Goal: Task Accomplishment & Management: Complete application form

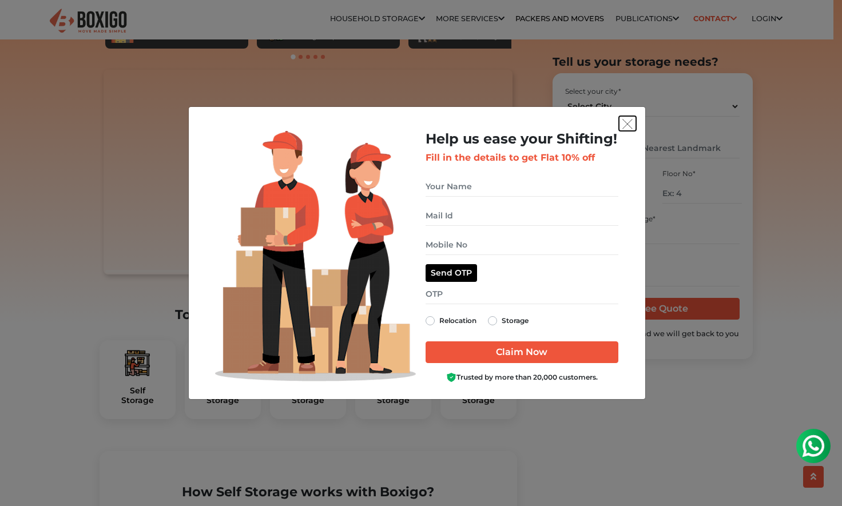
click at [622, 124] on img "get free quote dialog" at bounding box center [627, 124] width 10 height 10
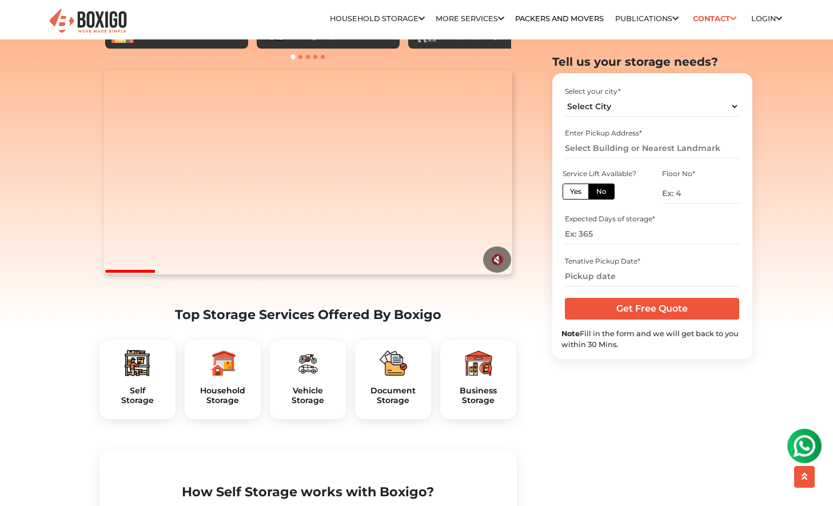
click at [479, 409] on div "Business Storage" at bounding box center [478, 379] width 76 height 79
click at [478, 405] on h5 "Business Storage" at bounding box center [478, 395] width 58 height 19
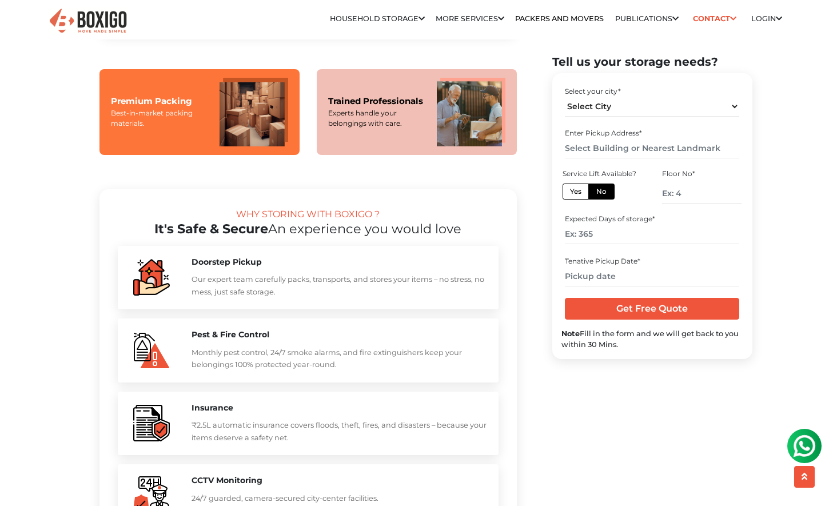
scroll to position [926, 0]
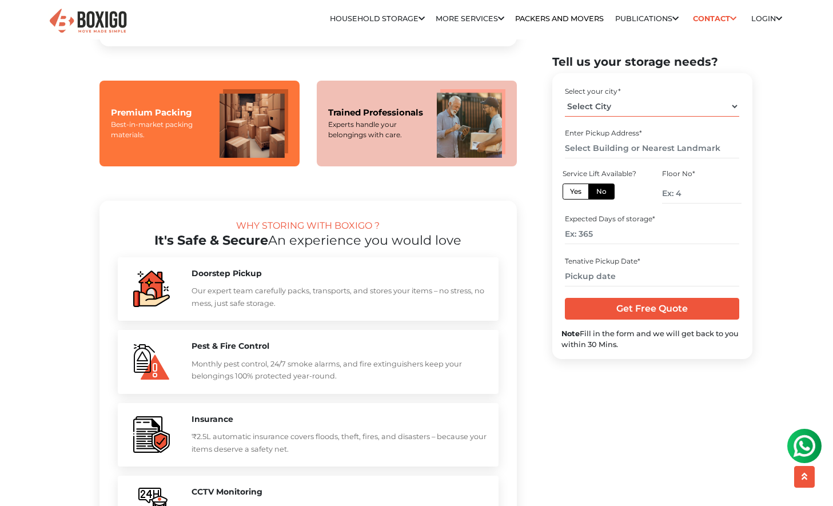
select select "[GEOGRAPHIC_DATA]"
click at [565, 96] on select "Select City Bangalore Bengaluru Bhopal Bhubaneswar Chennai Coimbatore Cuttack D…" at bounding box center [652, 106] width 174 height 20
click at [636, 149] on input "text" at bounding box center [652, 148] width 174 height 20
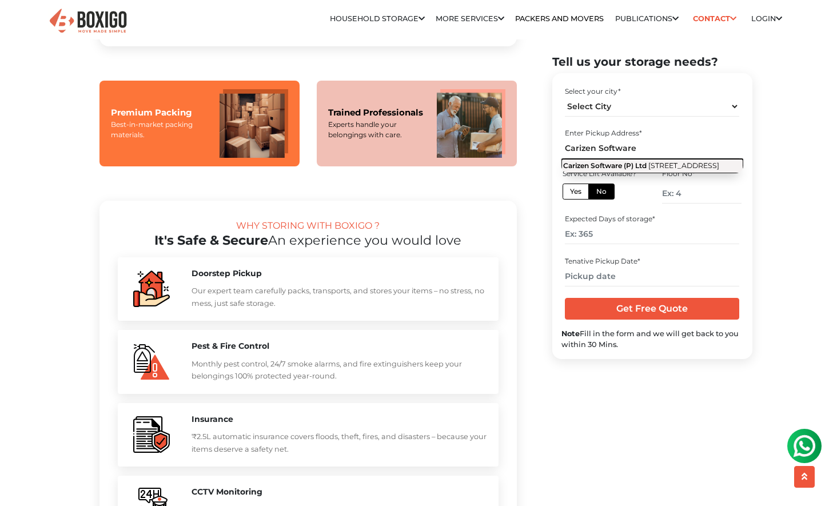
click at [649, 170] on span "4th Main Road, Burma Colony, Industrial Estate, Perungudi, Chennai, Tamil Nadu" at bounding box center [684, 165] width 71 height 9
type input "Carizen Software (P) Ltd, 4th Main Road, Burma Colony, Industrial Estate, Perun…"
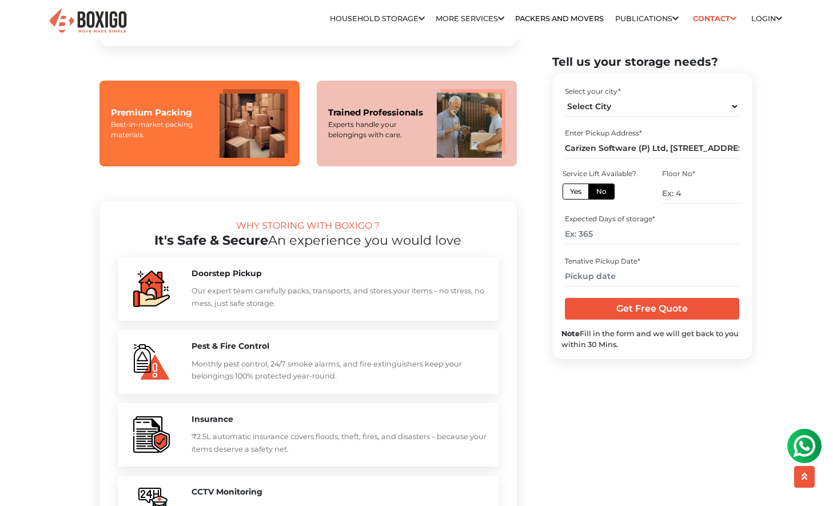
click at [606, 194] on label "No" at bounding box center [601, 191] width 26 height 16
click at [604, 193] on input "No" at bounding box center [599, 189] width 7 height 7
click at [582, 196] on label "Yes" at bounding box center [576, 191] width 26 height 16
click at [578, 193] on input "Yes" at bounding box center [573, 189] width 7 height 7
radio input "true"
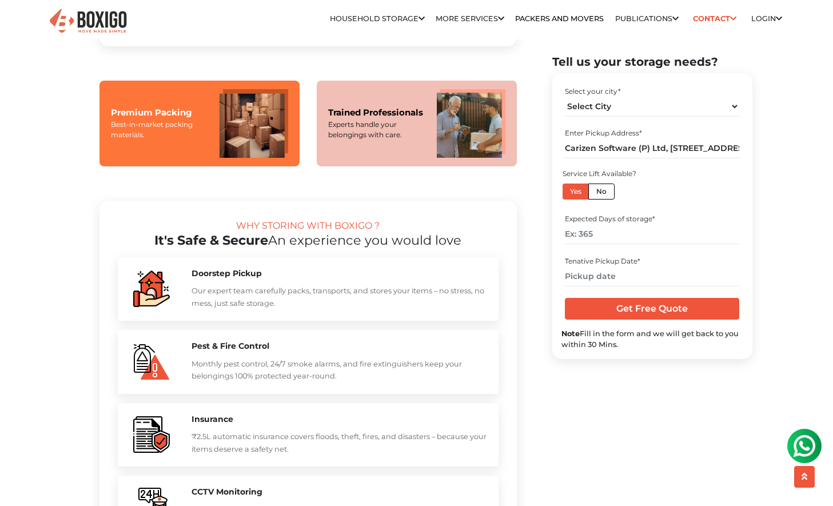
click at [596, 192] on label "No" at bounding box center [601, 191] width 26 height 16
click at [596, 192] on input "No" at bounding box center [599, 189] width 7 height 7
radio input "true"
click at [678, 193] on input "number" at bounding box center [701, 193] width 79 height 20
type input "2"
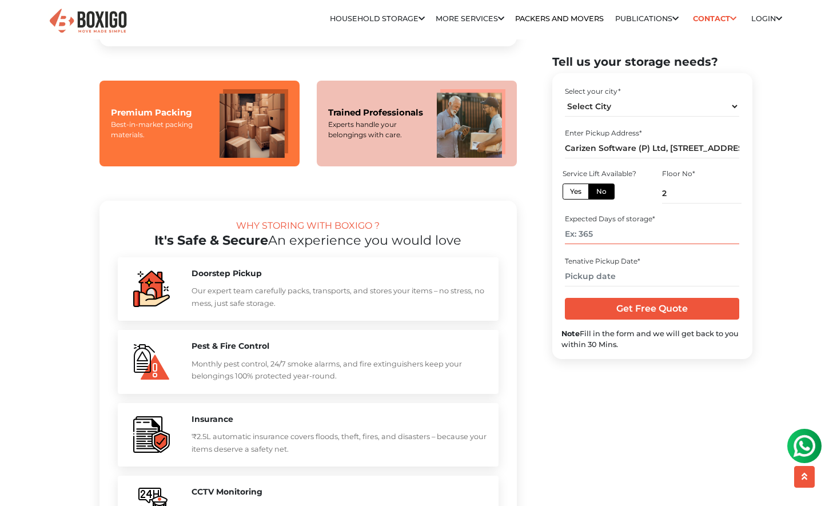
click at [598, 234] on input "number" at bounding box center [652, 234] width 174 height 20
type input "365"
click at [604, 274] on input "text" at bounding box center [652, 276] width 174 height 20
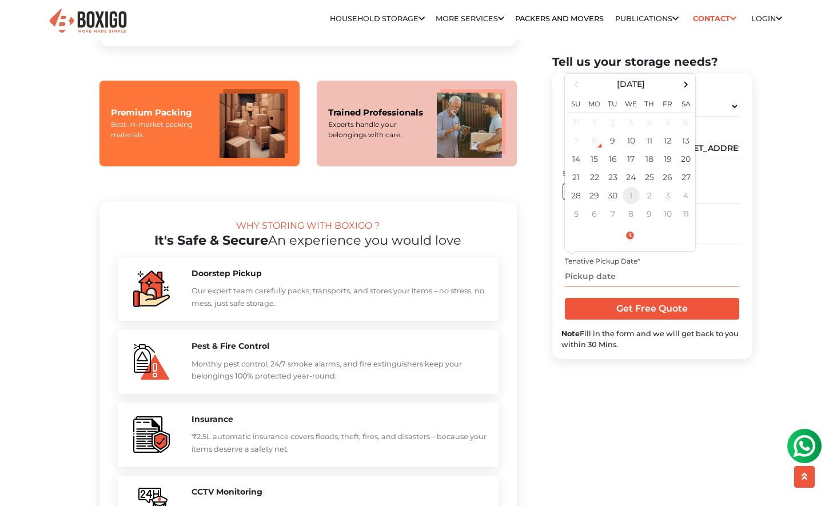
click at [625, 200] on td "1" at bounding box center [631, 195] width 18 height 18
click at [630, 123] on td "1" at bounding box center [631, 122] width 18 height 19
click at [630, 234] on span at bounding box center [630, 235] width 126 height 20
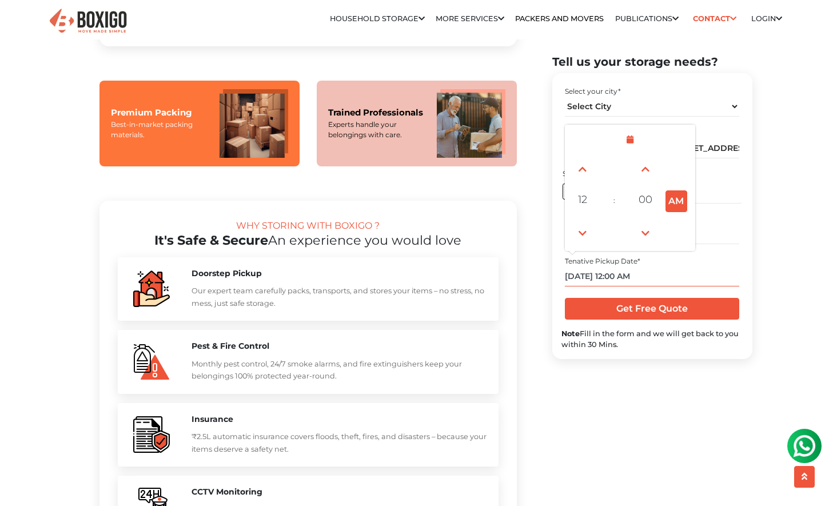
click at [677, 198] on button "AM" at bounding box center [677, 201] width 22 height 22
type input "10/01/2025 12:00 PM"
click at [678, 305] on input "Get Free Quote" at bounding box center [652, 309] width 174 height 22
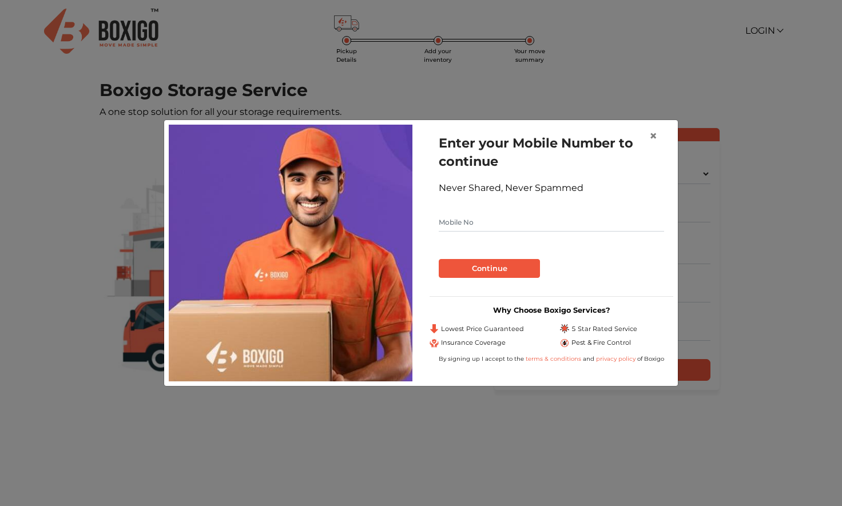
click at [505, 221] on input "text" at bounding box center [551, 222] width 225 height 18
click at [505, 222] on input "text" at bounding box center [551, 222] width 225 height 18
type input "9840291964"
click at [501, 268] on button "Continue" at bounding box center [489, 268] width 101 height 19
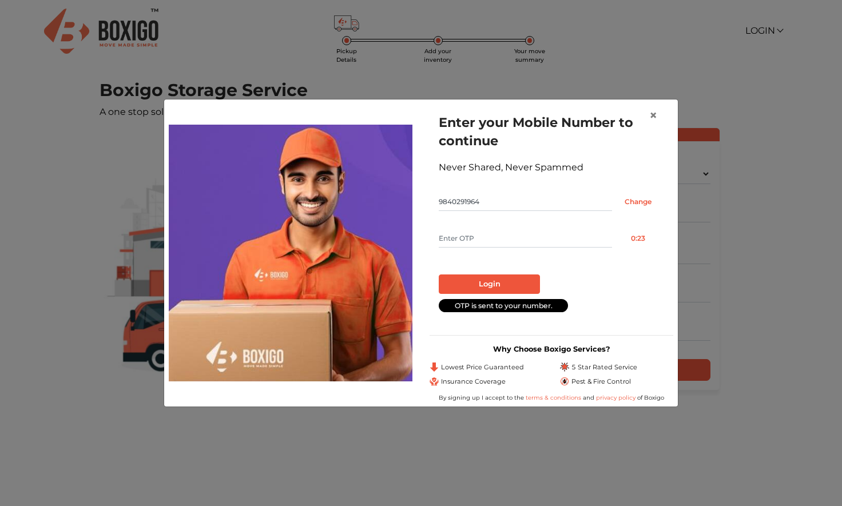
click at [491, 241] on input "text" at bounding box center [525, 238] width 173 height 18
type input "9245"
click at [499, 288] on button "Login" at bounding box center [489, 283] width 101 height 19
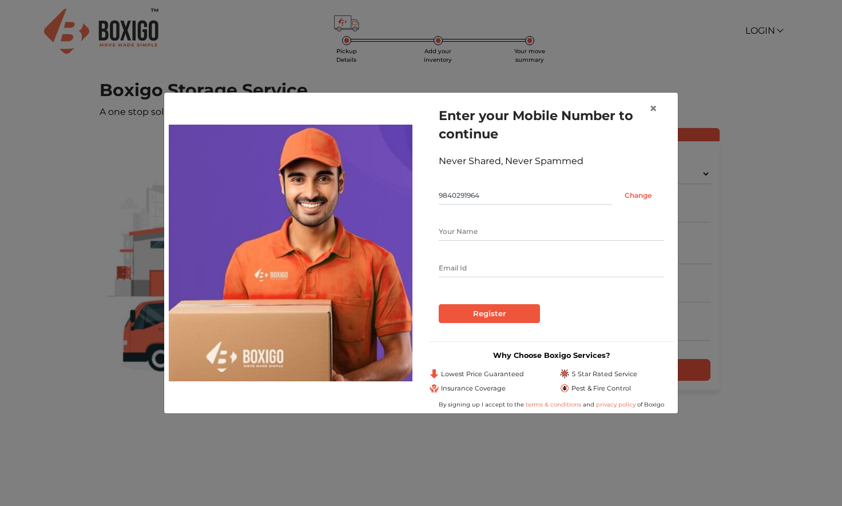
click at [489, 221] on form "Enter your Mobile Number to continue Never Shared, Never Spammed 9840291964 Cha…" at bounding box center [551, 214] width 225 height 217
click at [492, 226] on input "text" at bounding box center [551, 231] width 225 height 18
type input "Srikrishnan"
type input "jvenkat74@yahoo.com"
click at [502, 309] on input "Register" at bounding box center [489, 313] width 101 height 19
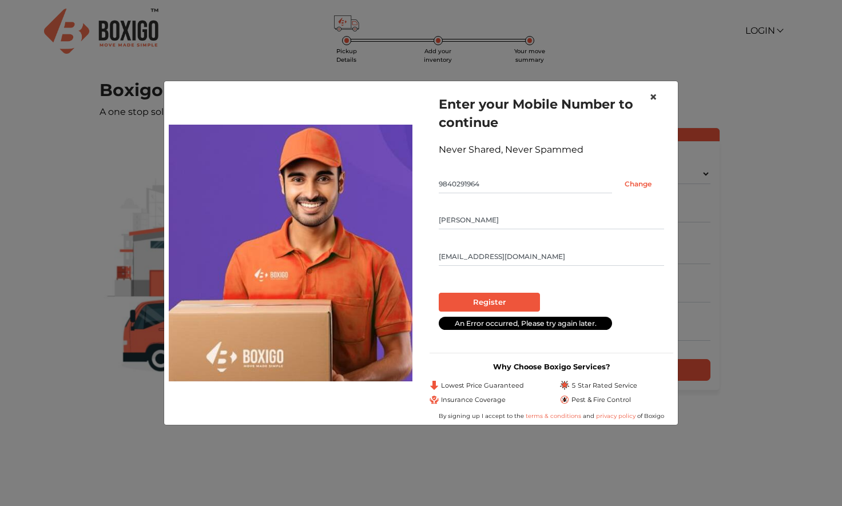
click at [650, 99] on span "×" at bounding box center [653, 97] width 8 height 17
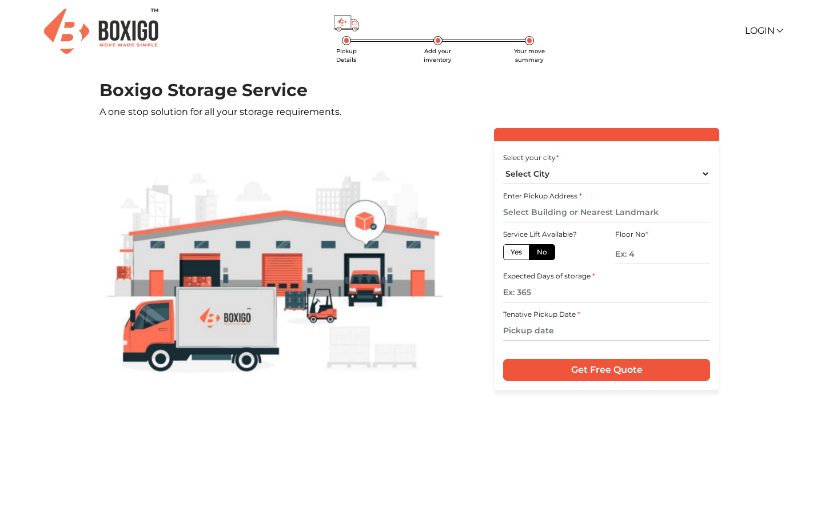
click at [337, 48] on span "Pickup Details" at bounding box center [346, 55] width 21 height 16
click at [758, 30] on link "Login" at bounding box center [763, 30] width 37 height 11
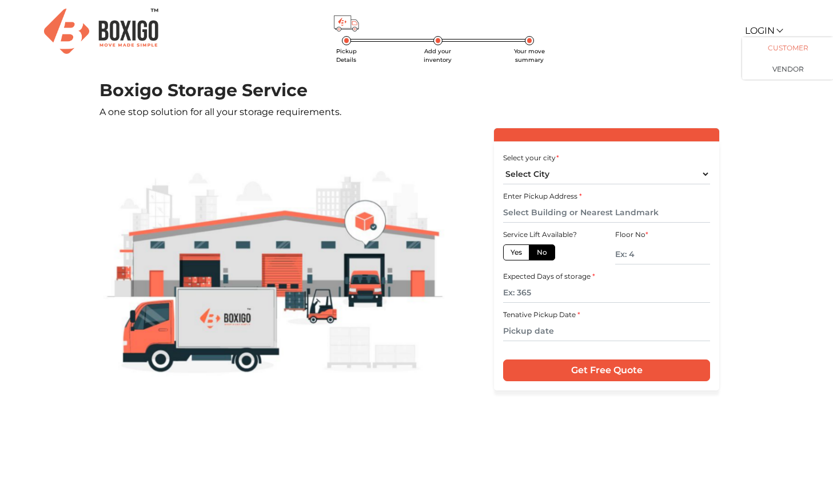
click at [764, 47] on link "Customer" at bounding box center [787, 47] width 91 height 21
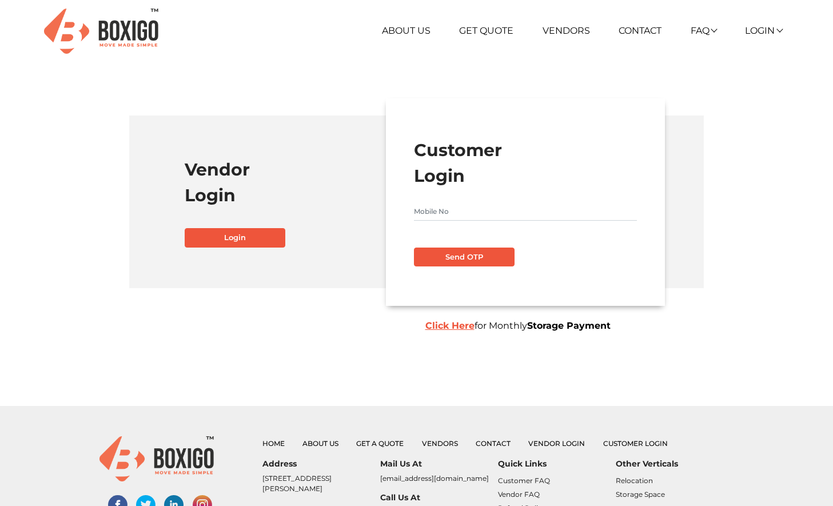
click at [445, 213] on input "text" at bounding box center [525, 211] width 223 height 18
type input "9840291964"
click at [492, 261] on button "Send OTP" at bounding box center [464, 257] width 101 height 19
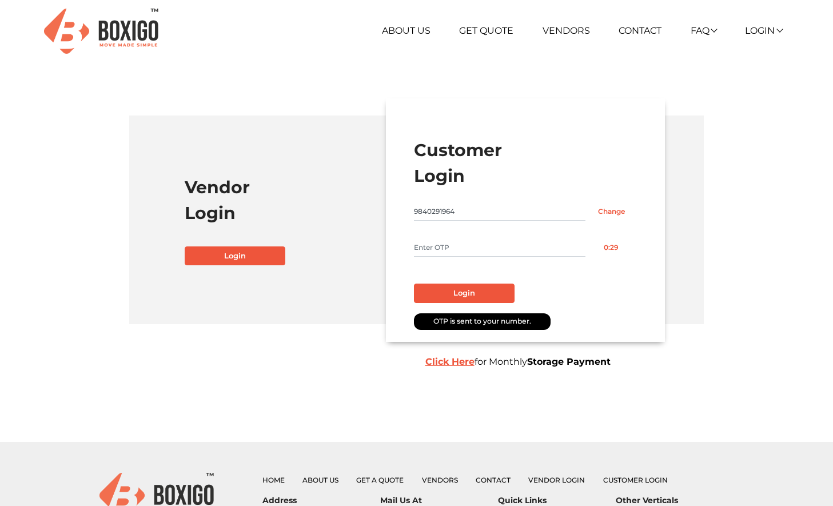
click at [468, 248] on input "text" at bounding box center [500, 247] width 172 height 18
type input "4051"
click at [448, 299] on button "Login" at bounding box center [464, 293] width 101 height 19
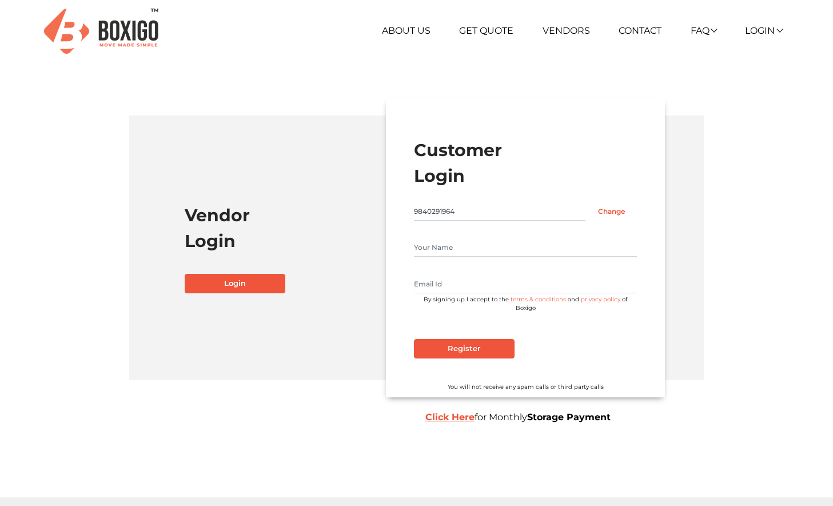
click at [458, 245] on input "text" at bounding box center [525, 247] width 223 height 18
type input "Srikrishnan Chitoor"
type input "jvenkat74@yahoo.com"
click at [476, 347] on input "Register" at bounding box center [464, 348] width 101 height 19
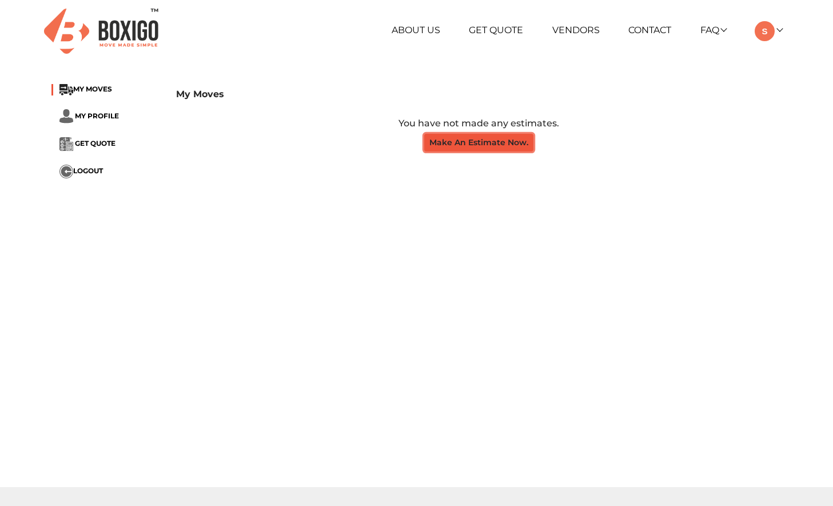
click at [491, 141] on button "Make An Estimate Now." at bounding box center [478, 143] width 109 height 18
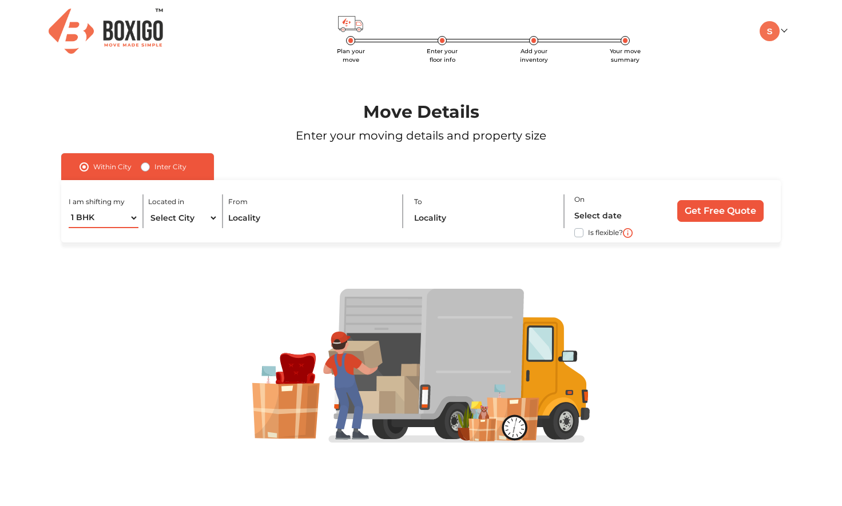
click at [190, 269] on section "Move Details Enter your moving details and property size Within City Inter City…" at bounding box center [421, 283] width 842 height 442
select select "2 BHK"
click at [69, 208] on select "1 BHK 2 BHK 3 BHK 3 + BHK FEW ITEMS" at bounding box center [104, 218] width 70 height 20
select select "[GEOGRAPHIC_DATA]"
click at [148, 208] on select "Select City Bangalore Bengaluru Bhopal Bhubaneswar Chennai Coimbatore Cuttack D…" at bounding box center [183, 218] width 70 height 20
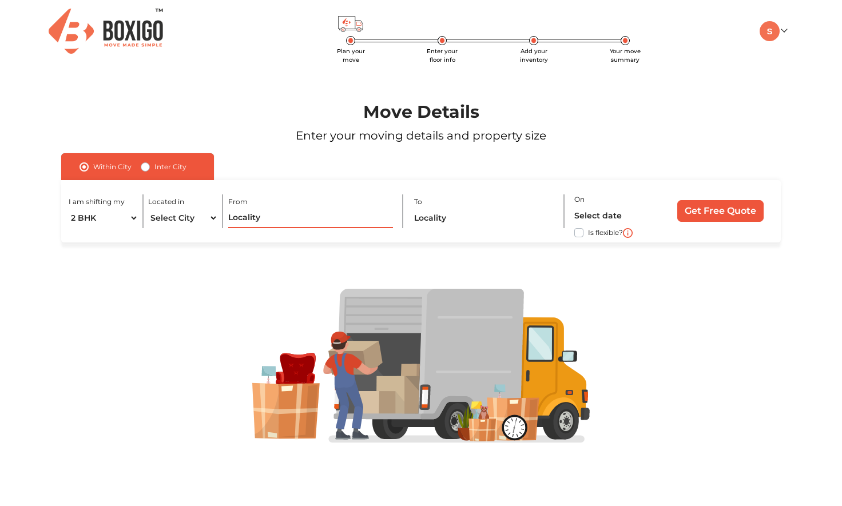
click at [266, 223] on input "text" at bounding box center [310, 218] width 165 height 20
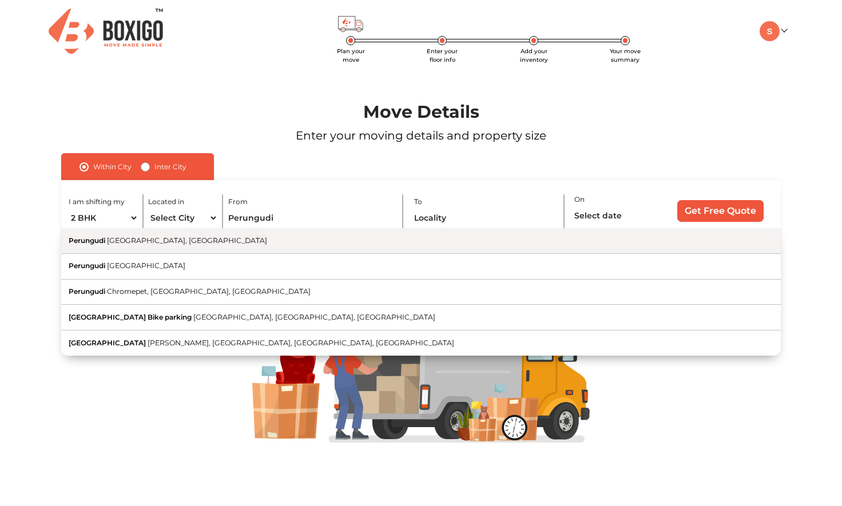
click at [165, 242] on span "Chennai, Tamil Nadu" at bounding box center [187, 240] width 160 height 9
type input "Perungudi, Chennai, Tamil Nadu"
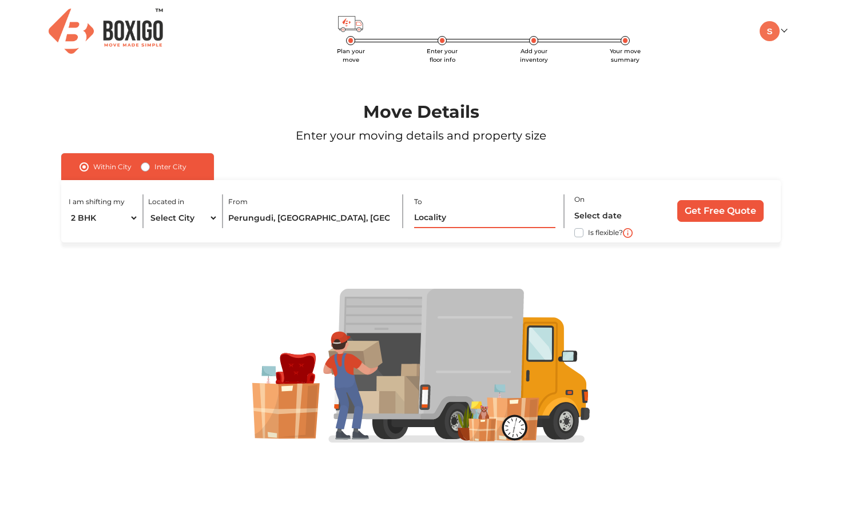
click at [444, 220] on input "text" at bounding box center [484, 218] width 141 height 20
click at [766, 32] on img at bounding box center [769, 31] width 20 height 20
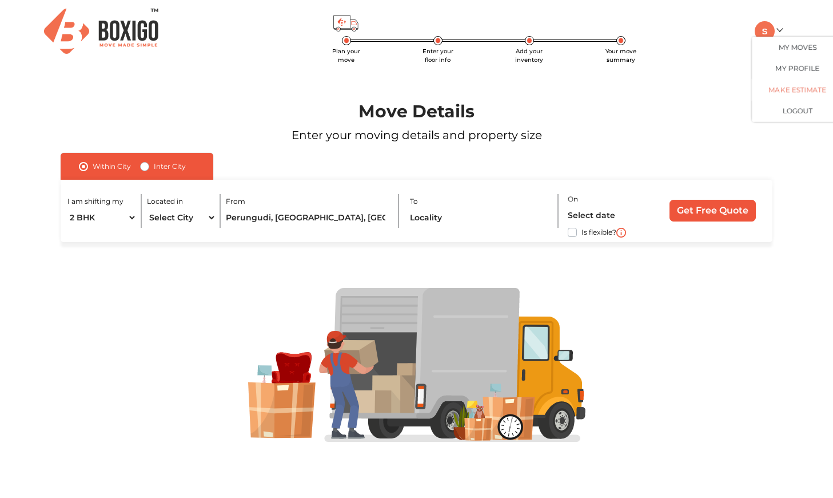
click at [779, 89] on link "Make Estimate" at bounding box center [797, 89] width 91 height 21
click at [777, 47] on link "My Moves" at bounding box center [797, 47] width 91 height 21
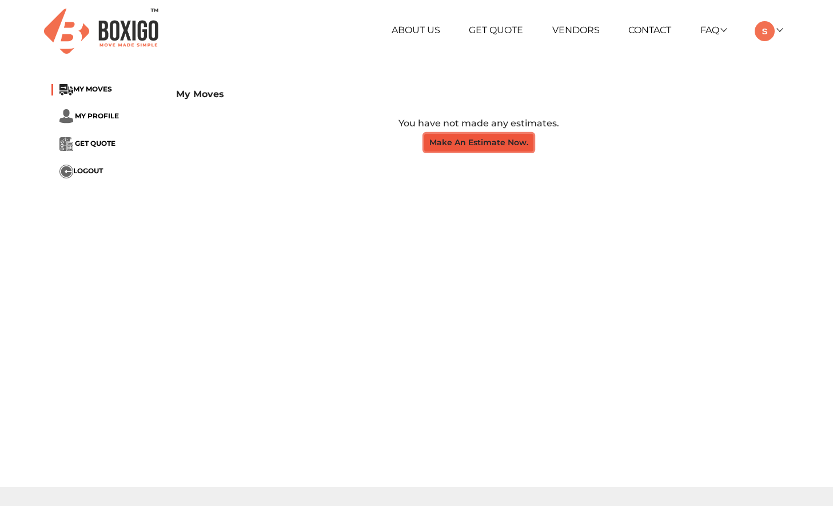
click at [515, 144] on button "Make An Estimate Now." at bounding box center [478, 143] width 109 height 18
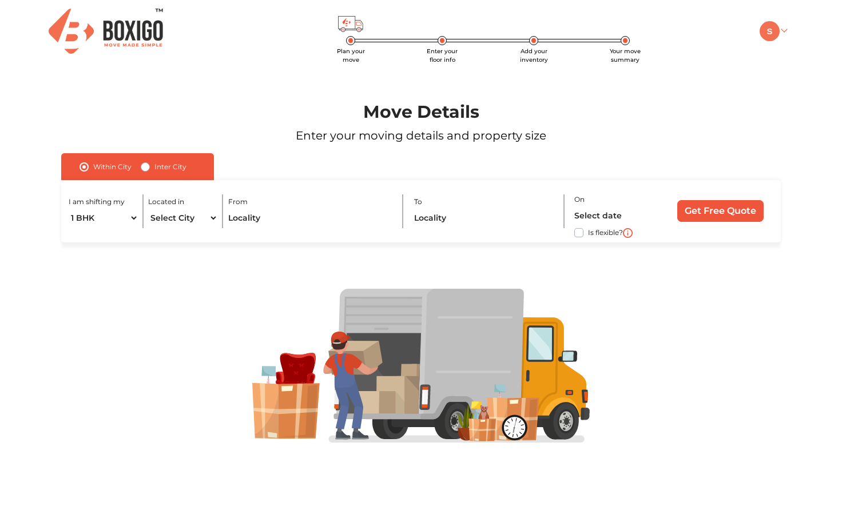
click at [770, 31] on img at bounding box center [769, 31] width 20 height 20
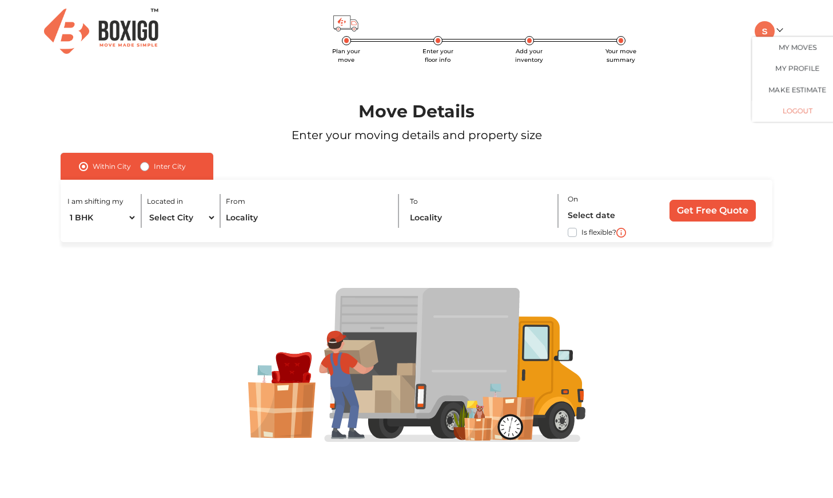
click at [791, 107] on button "LOGOUT" at bounding box center [797, 111] width 91 height 21
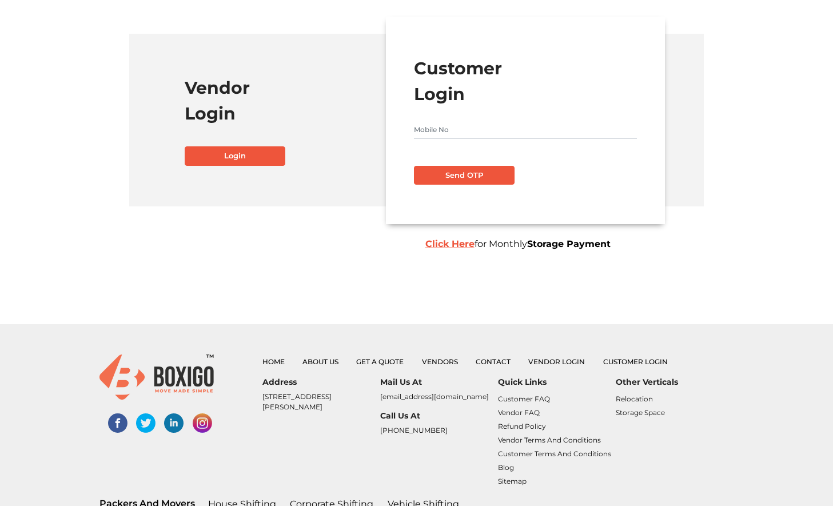
scroll to position [165, 0]
